Goal: Task Accomplishment & Management: Use online tool/utility

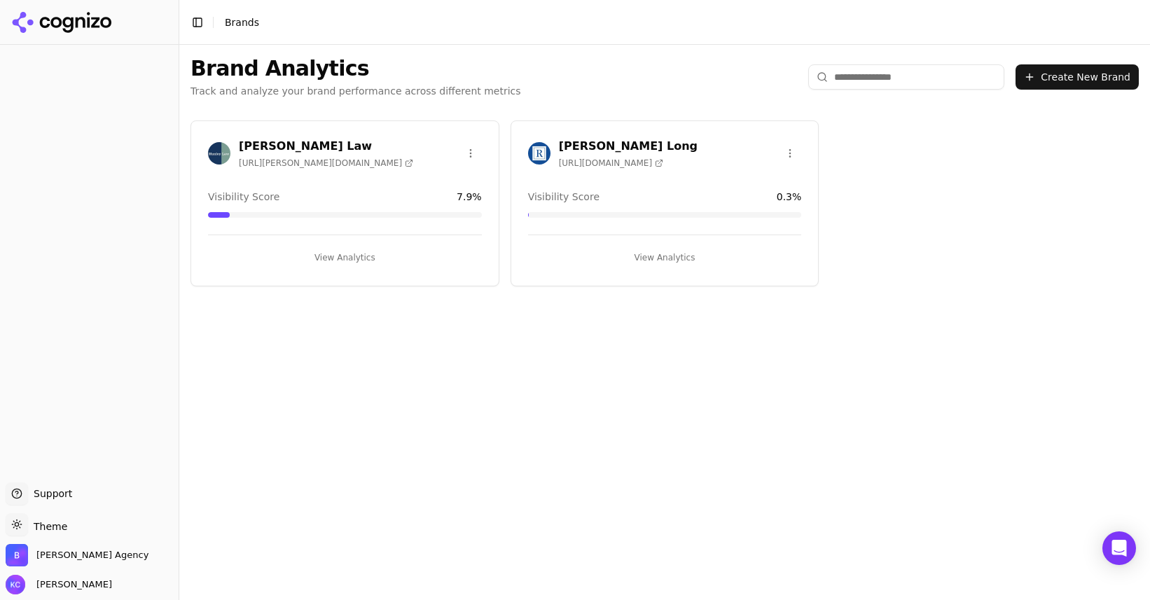
click at [590, 144] on h3 "[PERSON_NAME] Long" at bounding box center [628, 146] width 139 height 17
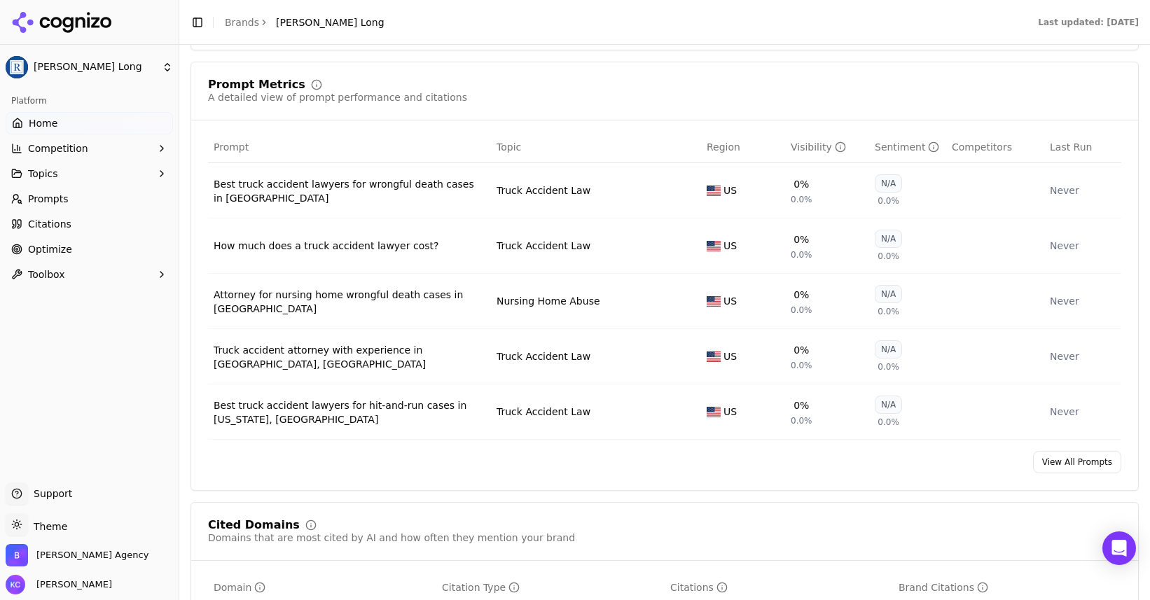
scroll to position [1042, 0]
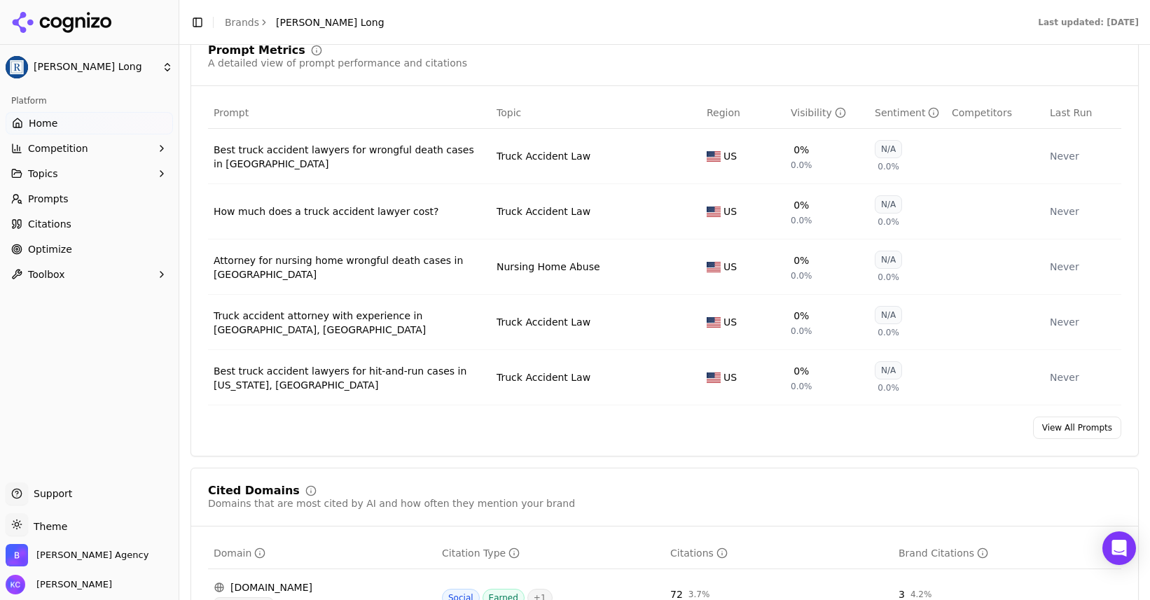
click at [63, 248] on span "Optimize" at bounding box center [50, 249] width 44 height 14
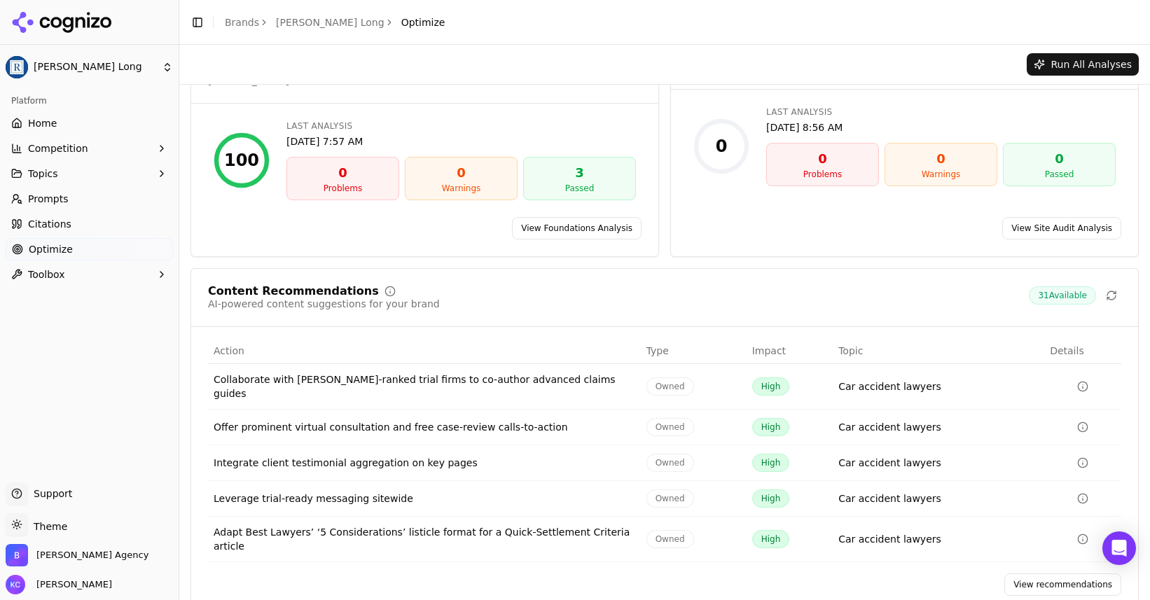
scroll to position [67, 0]
click at [1063, 572] on link "View recommendations" at bounding box center [1063, 583] width 117 height 22
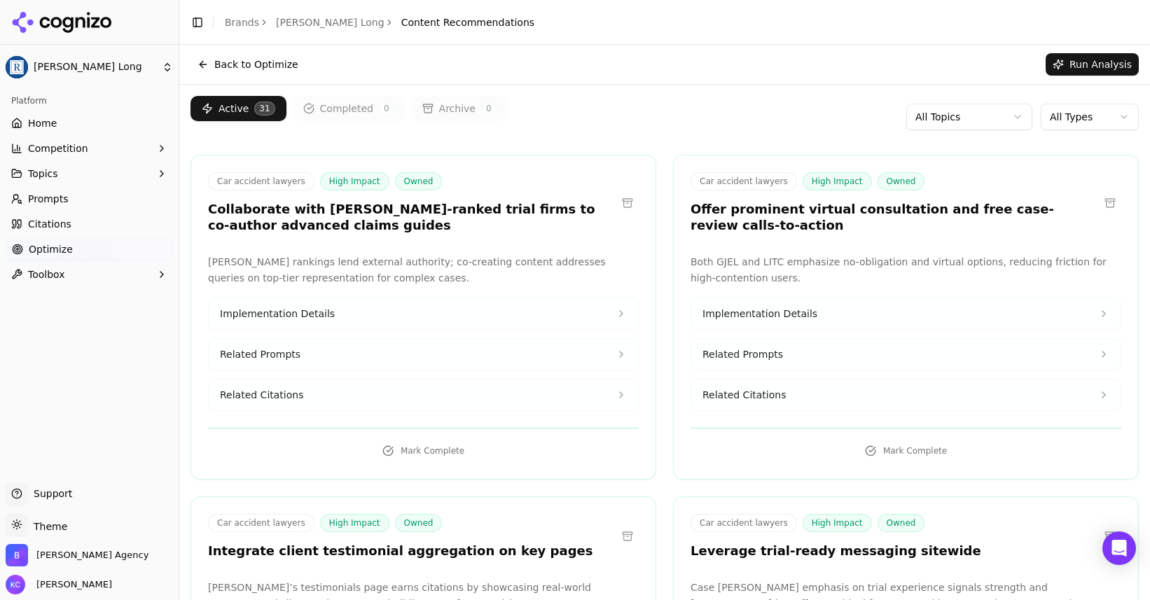
click at [1073, 115] on html "[PERSON_NAME] Long Platform Home Competition Topics Prompts Citations Optimize …" at bounding box center [575, 300] width 1150 height 600
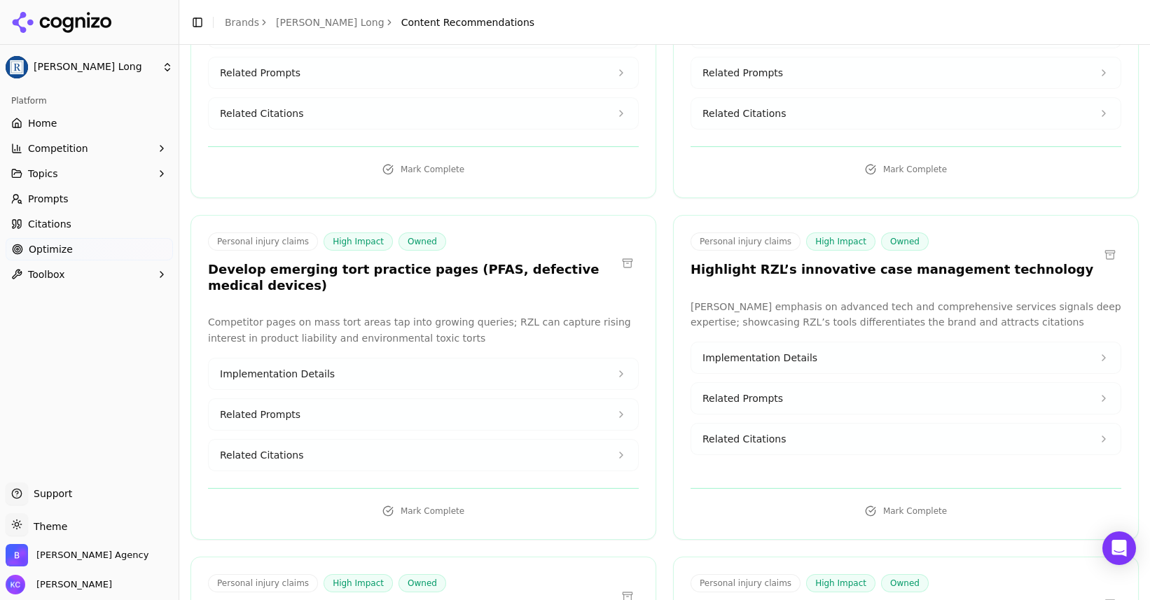
scroll to position [1632, 0]
click at [298, 371] on span "Implementation Details" at bounding box center [277, 373] width 115 height 14
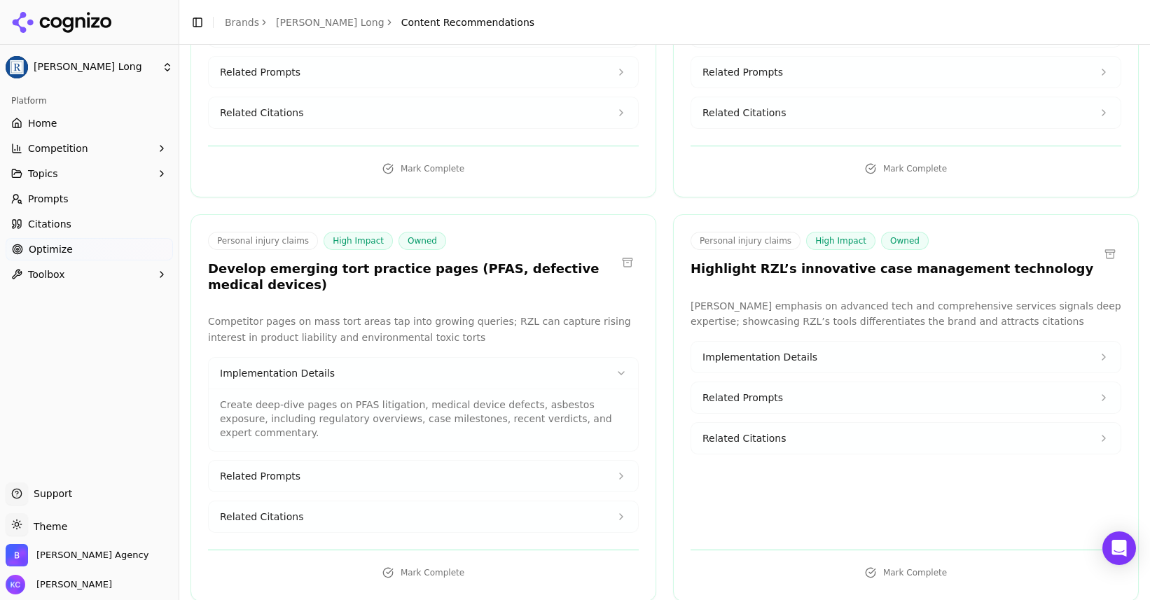
click at [271, 461] on button "Related Prompts" at bounding box center [423, 476] width 429 height 31
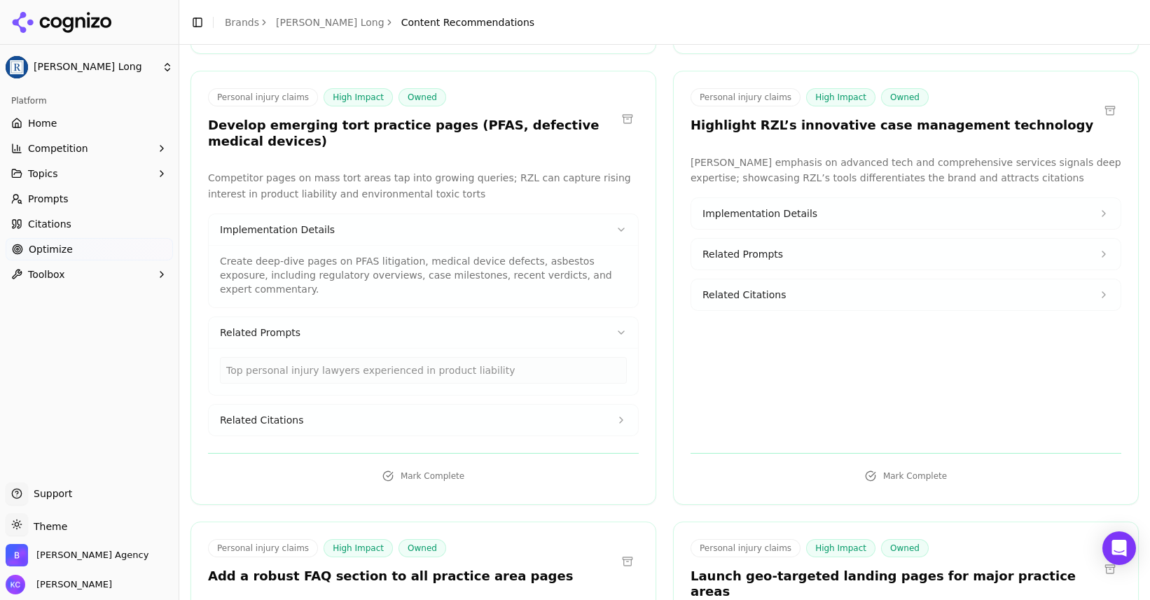
scroll to position [1777, 0]
click at [263, 413] on span "Related Citations" at bounding box center [261, 420] width 83 height 14
